Goal: Information Seeking & Learning: Find specific page/section

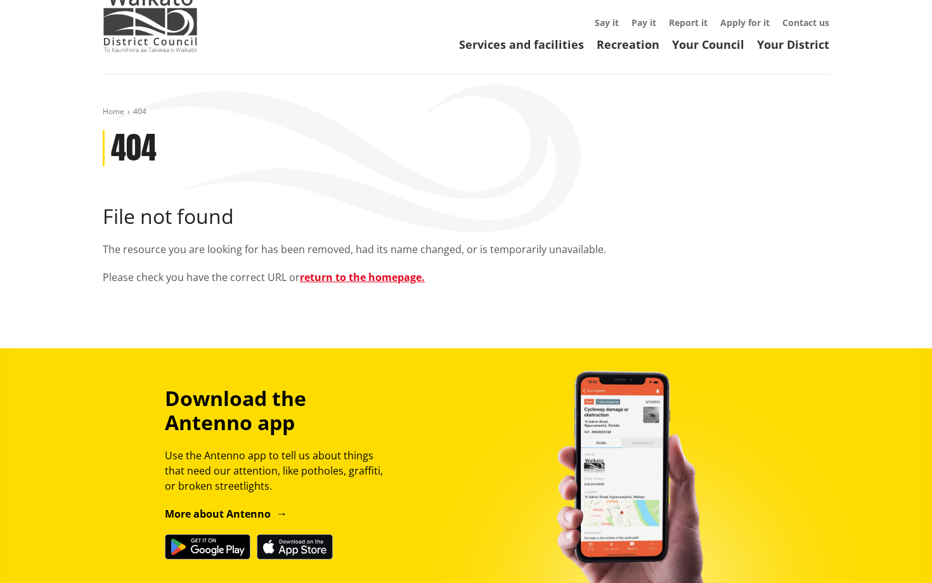
scroll to position [195, 0]
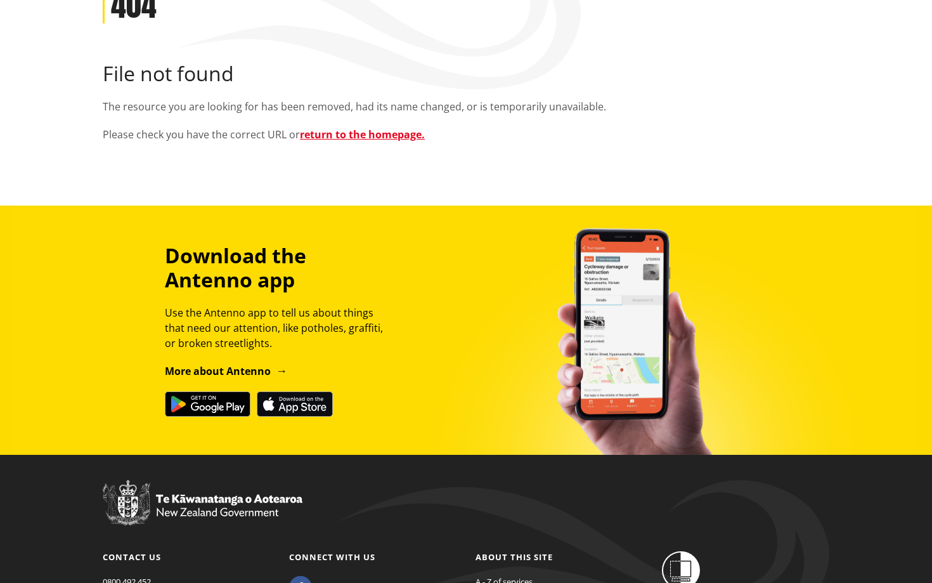
click at [715, 100] on div "Home 404 404 File not found The resource you are looking for has been removed, …" at bounding box center [466, 59] width 746 height 191
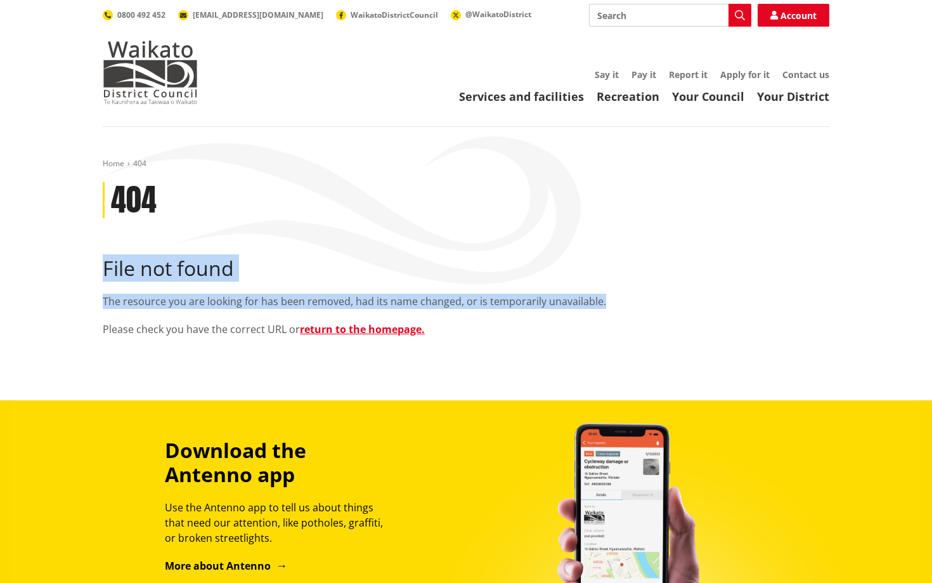
scroll to position [0, 0]
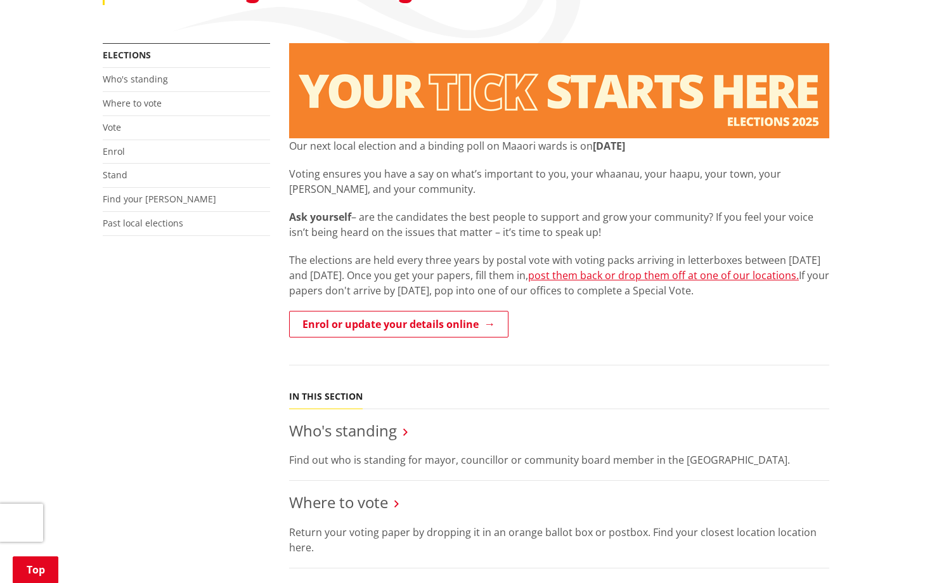
scroll to position [214, 0]
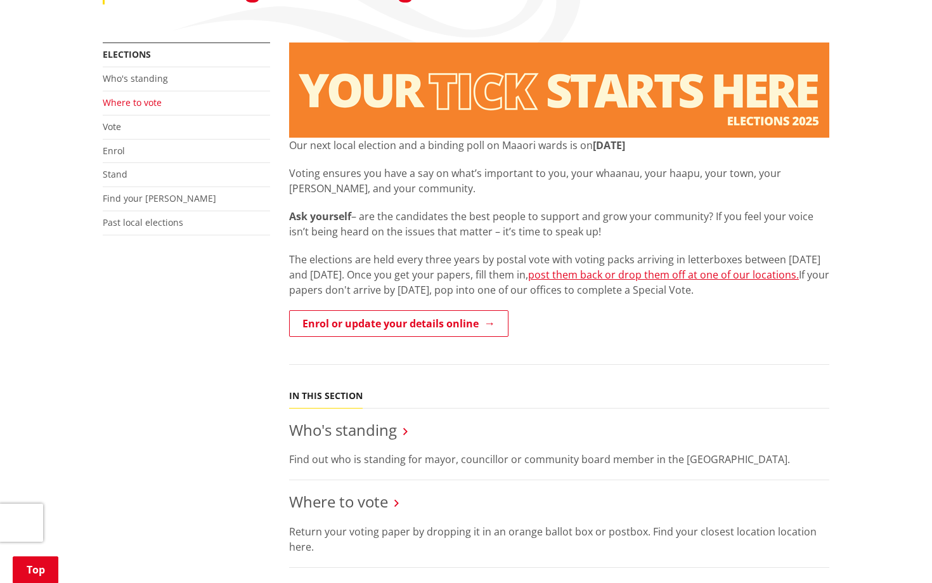
click at [140, 101] on link "Where to vote" at bounding box center [132, 102] width 59 height 12
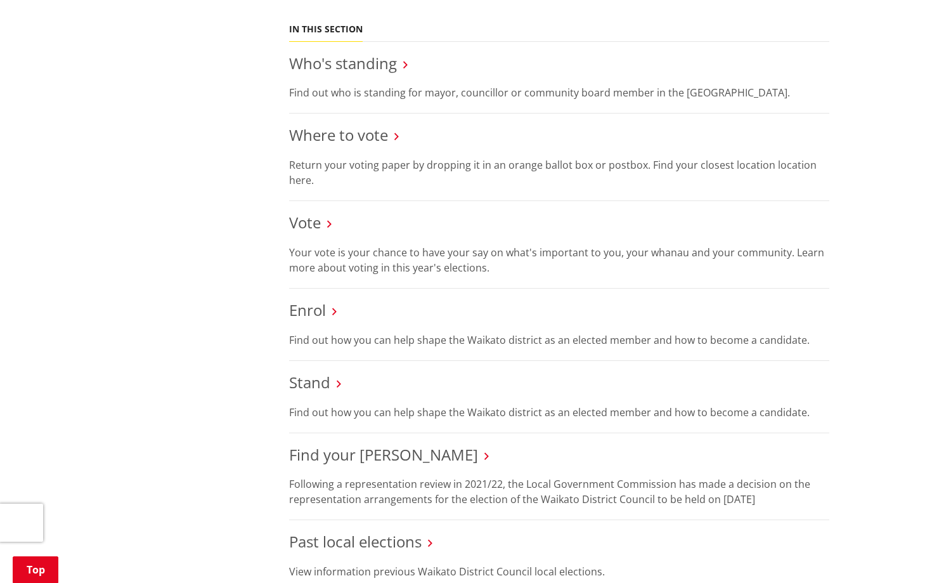
scroll to position [582, 0]
click at [375, 135] on link "Where to vote" at bounding box center [338, 133] width 99 height 21
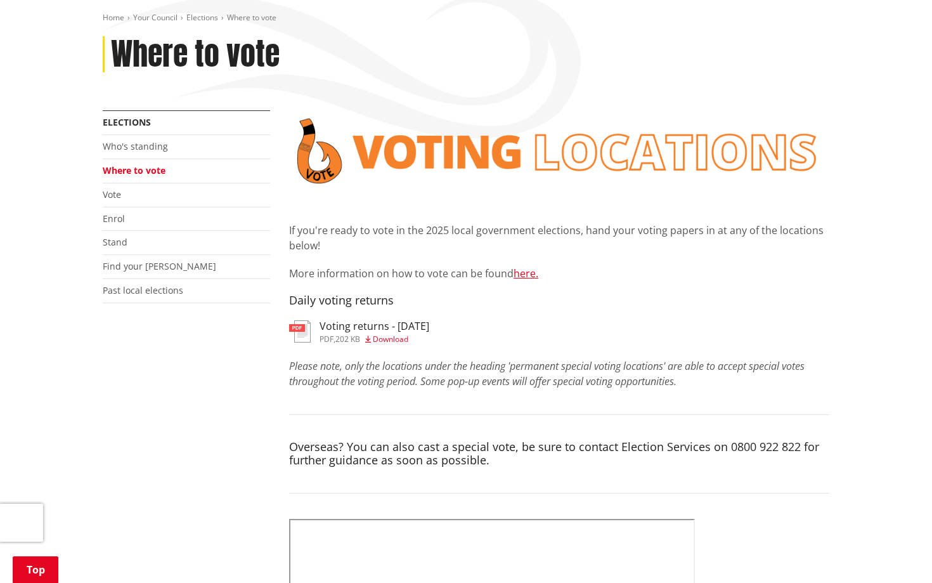
scroll to position [146, 0]
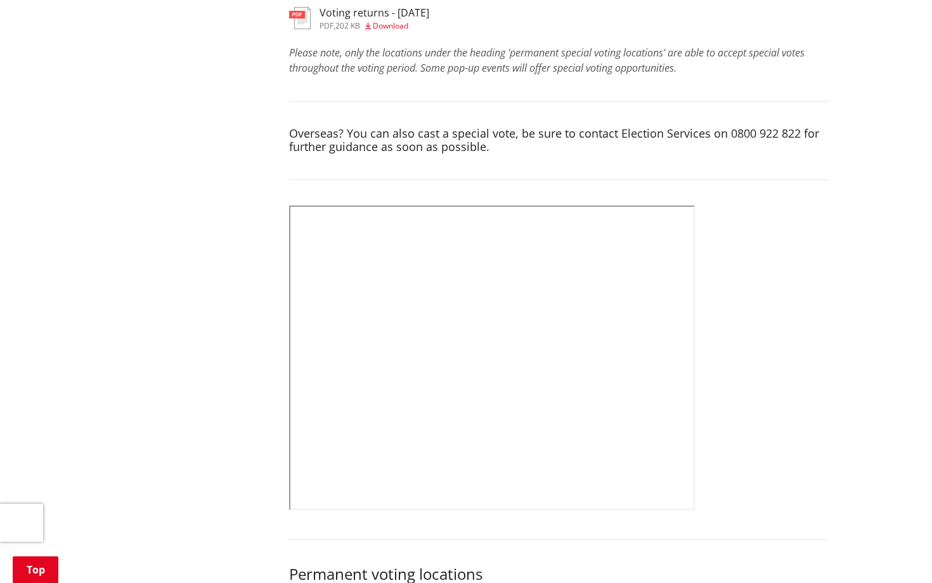
scroll to position [459, 0]
